Goal: Task Accomplishment & Management: Use online tool/utility

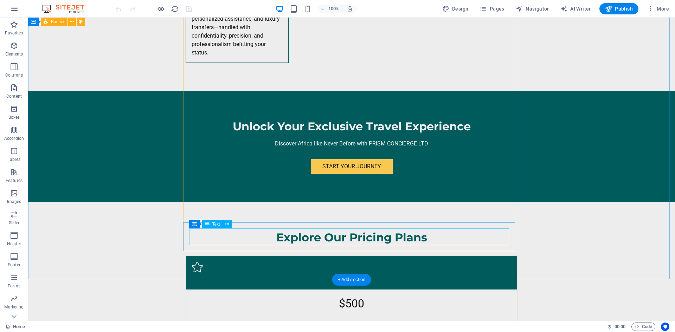
scroll to position [2846, 0]
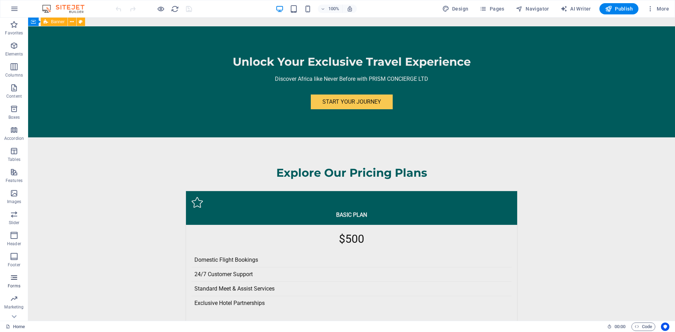
click at [6, 280] on span "Forms" at bounding box center [14, 281] width 28 height 17
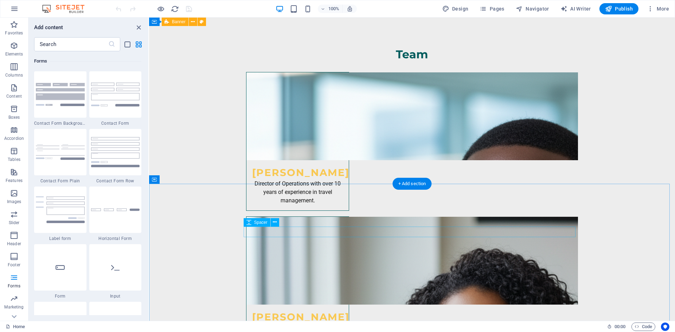
scroll to position [3729, 0]
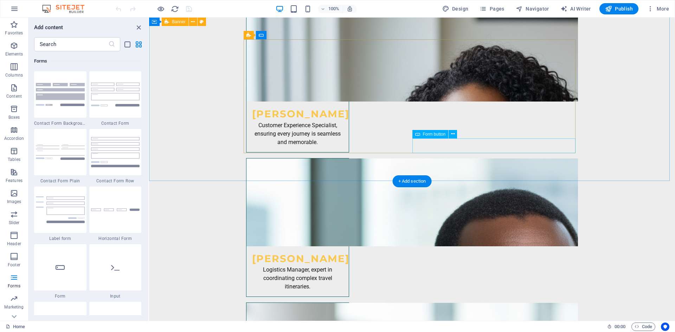
click at [453, 132] on icon at bounding box center [453, 133] width 4 height 7
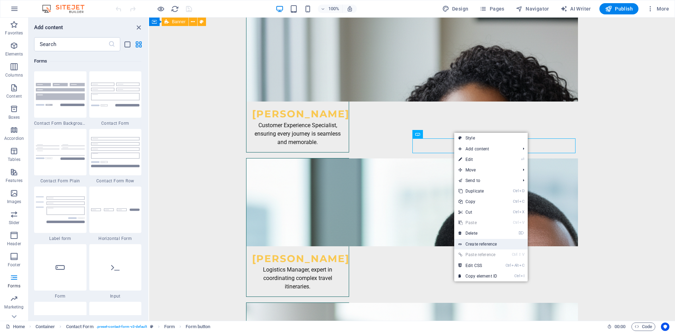
click at [487, 244] on link "Create reference" at bounding box center [490, 244] width 73 height 11
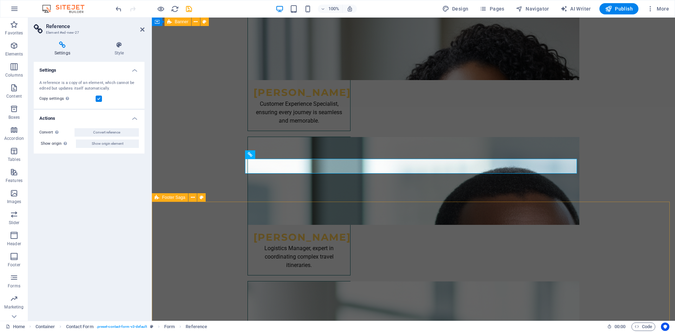
scroll to position [3729, 0]
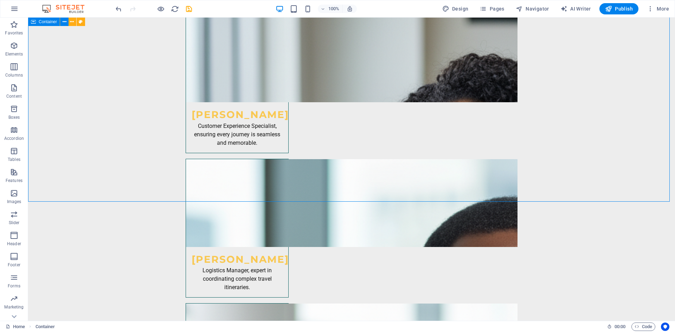
scroll to position [3752, 0]
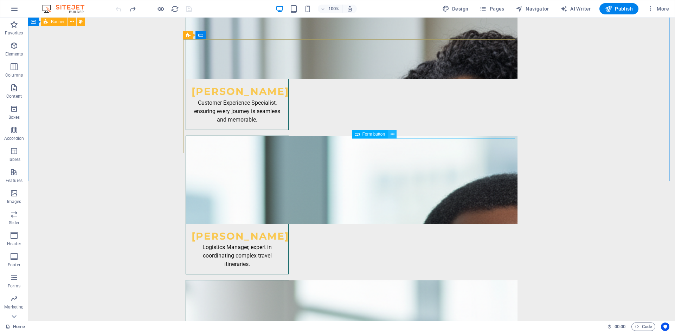
click at [390, 132] on button at bounding box center [392, 134] width 8 height 8
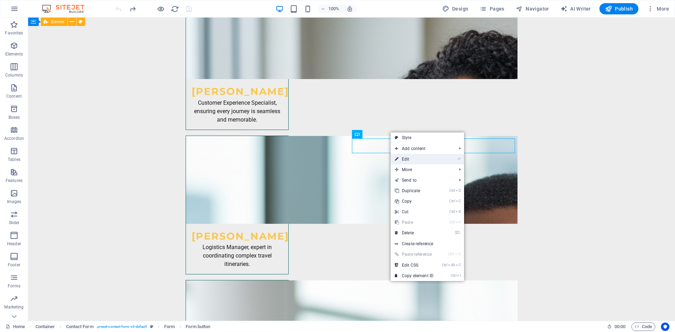
click at [413, 160] on link "⏎ Edit" at bounding box center [413, 159] width 47 height 11
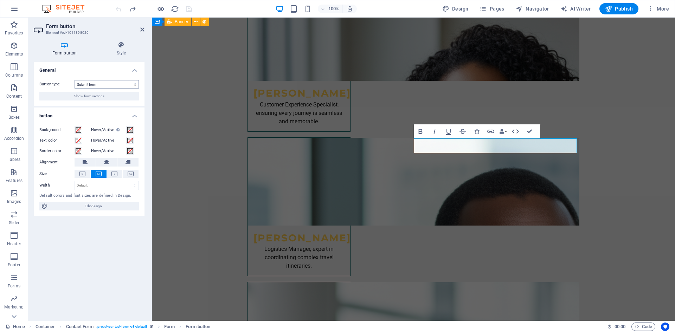
click at [121, 84] on select "Submit form Reset form No action" at bounding box center [106, 84] width 64 height 8
click at [74, 80] on select "Submit form Reset form No action" at bounding box center [106, 84] width 64 height 8
click at [106, 95] on button "Show form settings" at bounding box center [88, 96] width 99 height 8
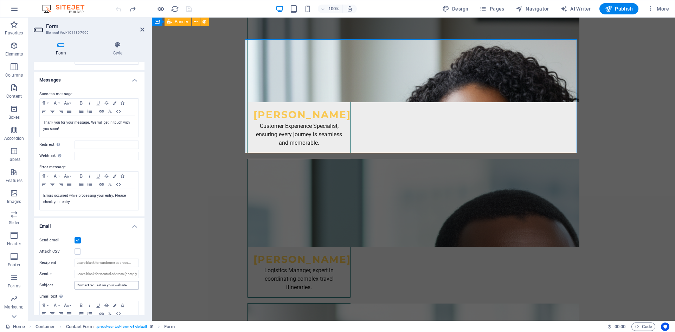
scroll to position [35, 0]
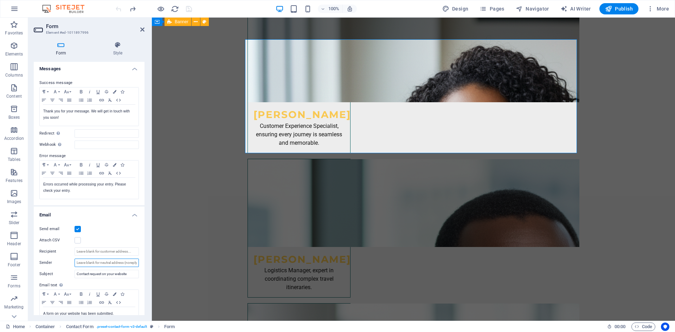
click at [88, 262] on input "Sender" at bounding box center [106, 263] width 64 height 8
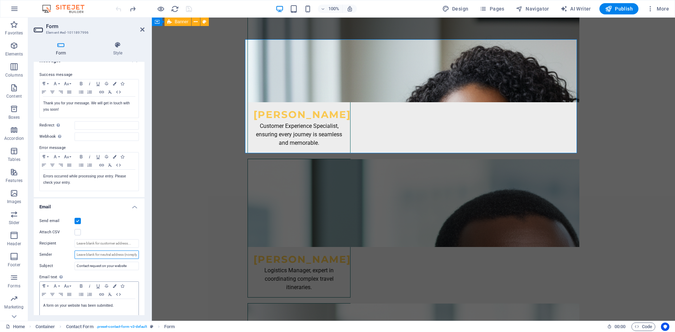
scroll to position [34, 0]
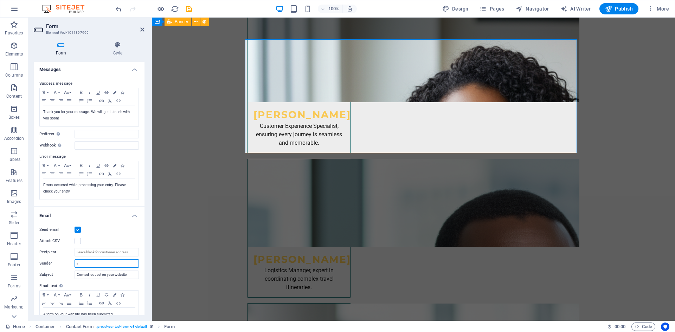
type input "i"
paste input "[EMAIL_ADDRESS][DOMAIN_NAME]"
type input "[EMAIL_ADDRESS][DOMAIN_NAME]"
click at [624, 8] on span "Publish" at bounding box center [619, 8] width 28 height 7
checkbox input "false"
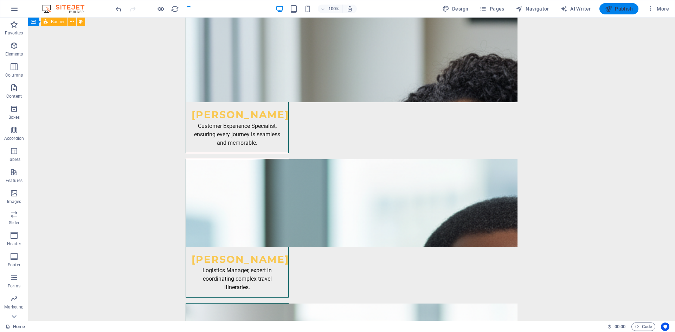
scroll to position [3752, 0]
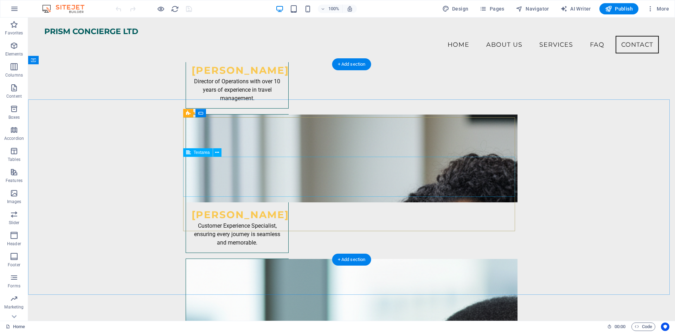
scroll to position [3611, 0]
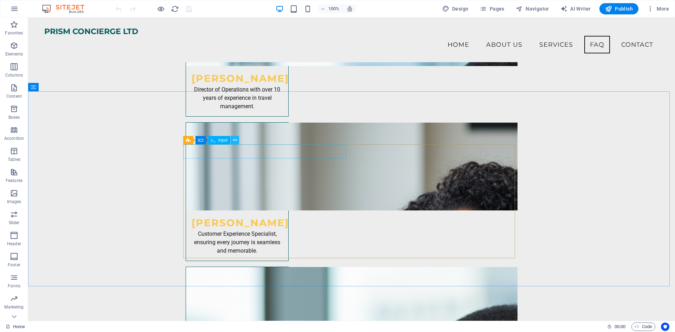
click at [233, 138] on icon at bounding box center [235, 140] width 4 height 7
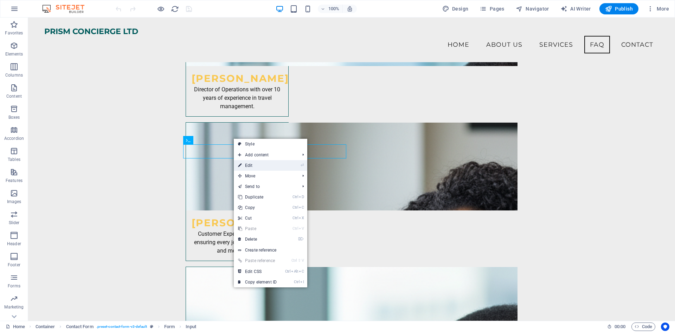
drag, startPoint x: 251, startPoint y: 164, endPoint x: 100, endPoint y: 147, distance: 152.1
click at [252, 164] on link "⏎ Edit" at bounding box center [257, 165] width 47 height 11
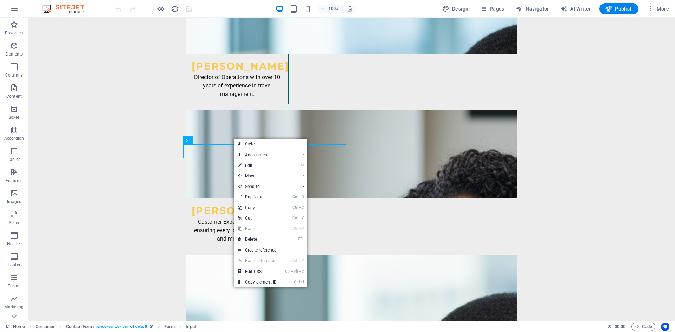
scroll to position [3623, 0]
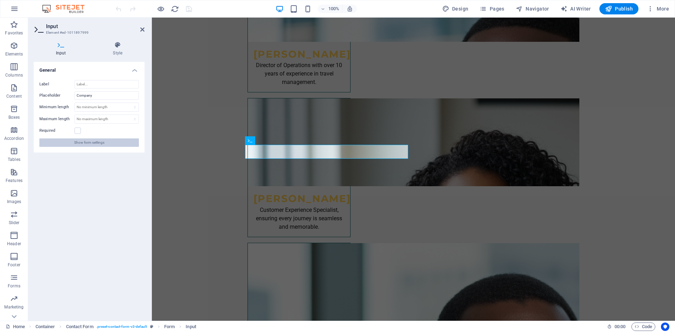
click at [98, 141] on span "Show form settings" at bounding box center [89, 142] width 30 height 8
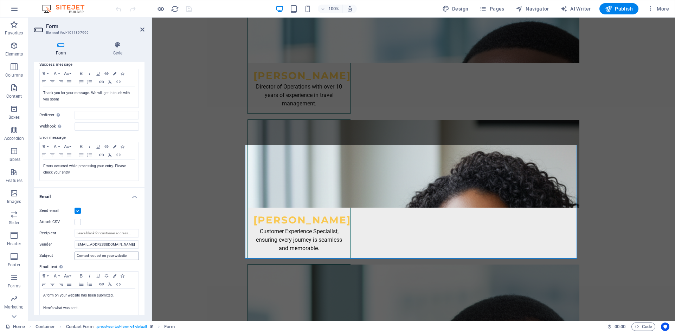
scroll to position [70, 0]
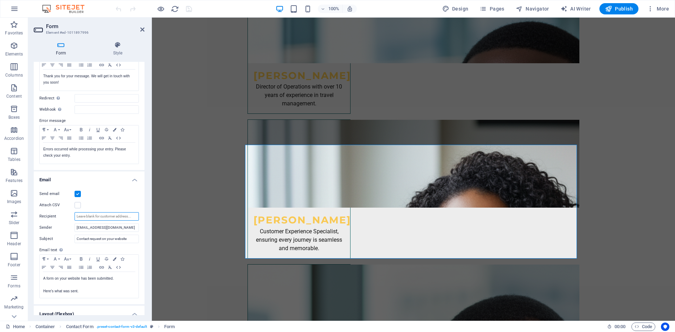
click at [101, 216] on input "Recipient" at bounding box center [106, 216] width 64 height 8
paste input "[EMAIL_ADDRESS][DOMAIN_NAME]"
type input "[EMAIL_ADDRESS][DOMAIN_NAME]"
click at [616, 6] on span "Publish" at bounding box center [619, 8] width 28 height 7
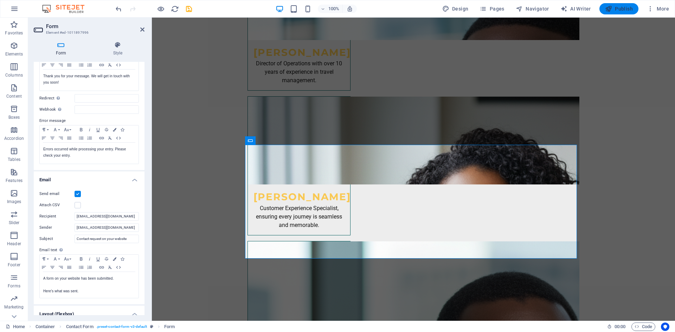
checkbox input "false"
